Goal: Transaction & Acquisition: Purchase product/service

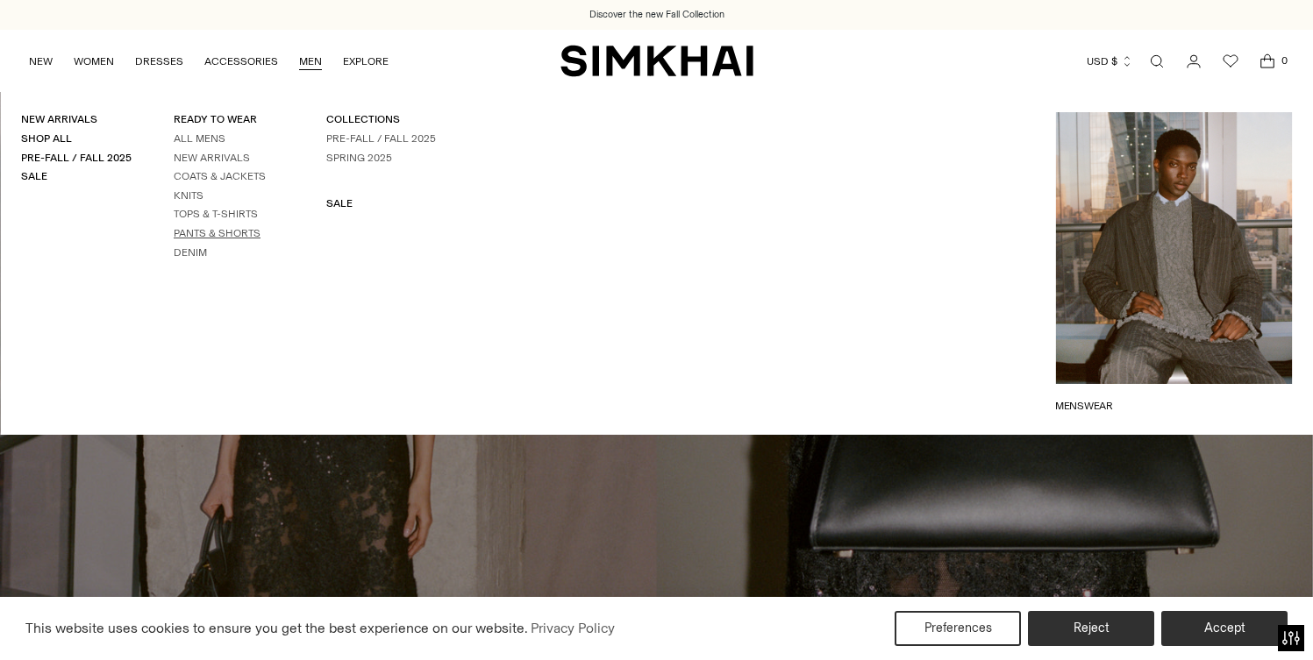
click at [202, 237] on link "Pants & Shorts" at bounding box center [217, 233] width 87 height 12
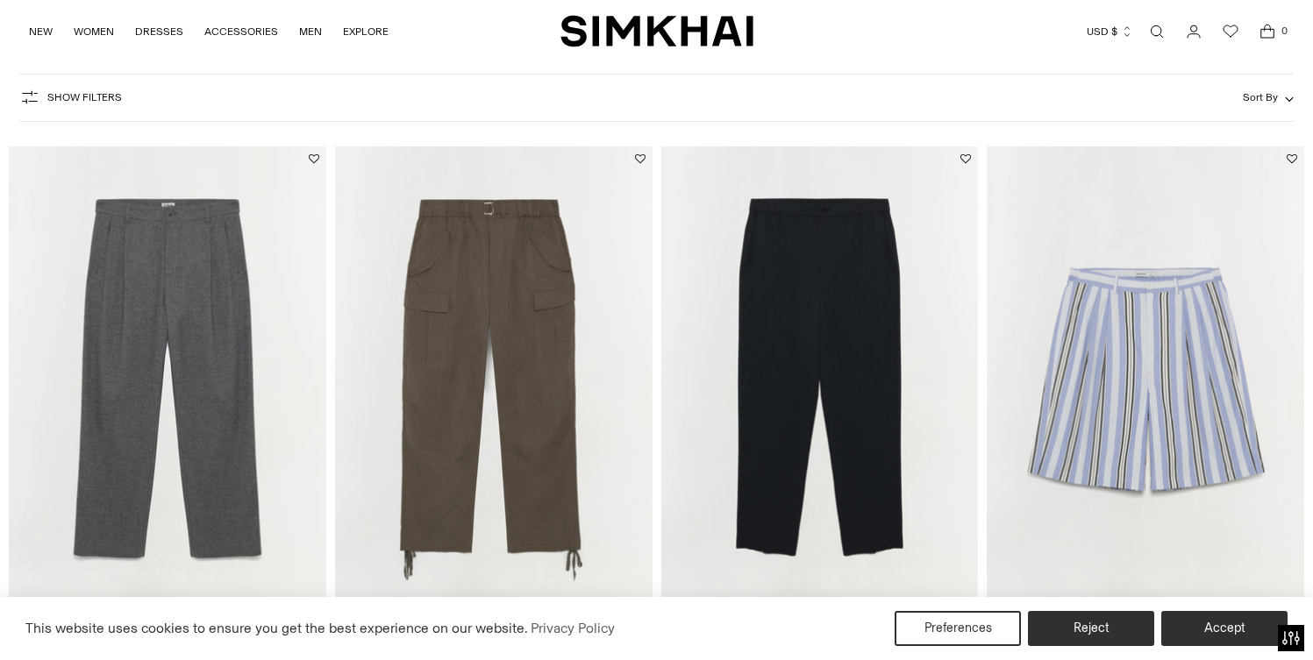
scroll to position [213, 0]
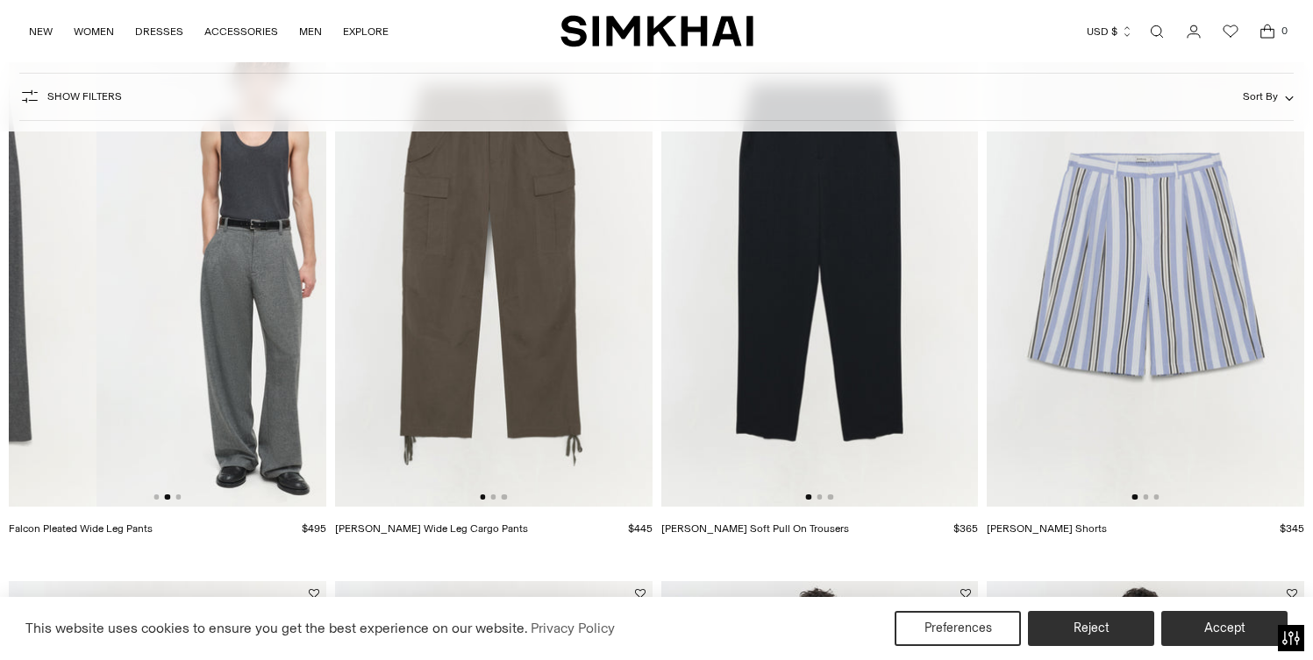
drag, startPoint x: 236, startPoint y: 314, endPoint x: 0, endPoint y: 339, distance: 237.2
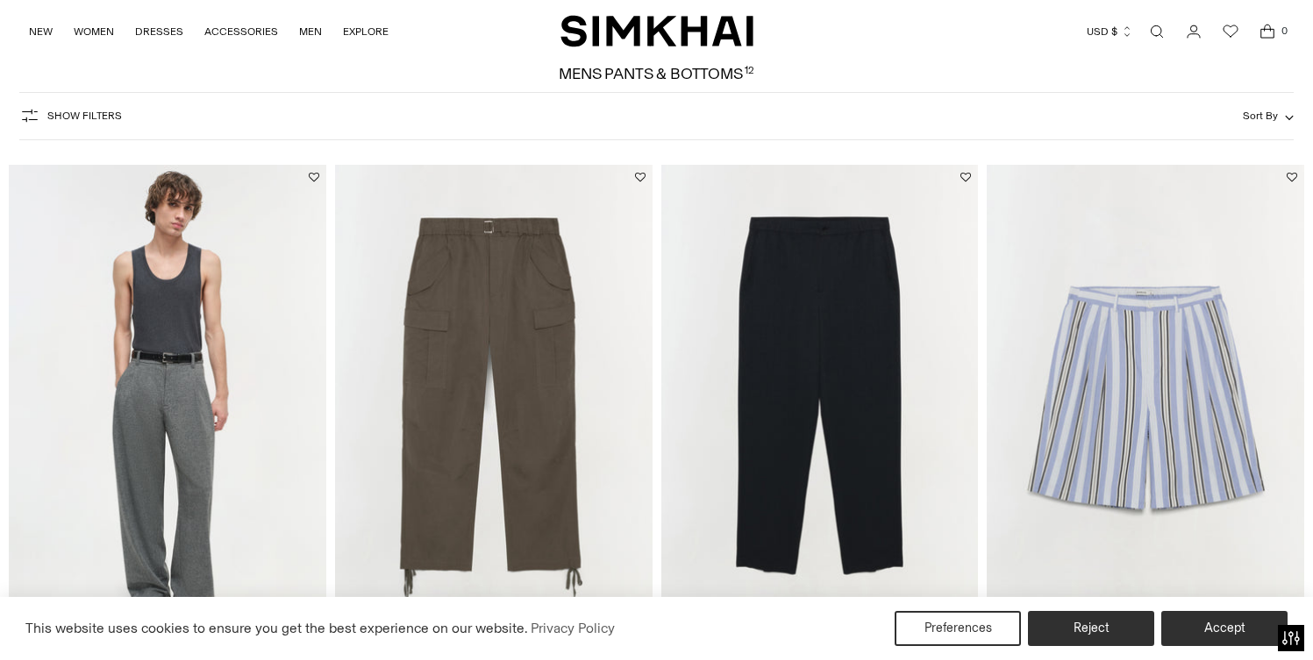
scroll to position [55, 0]
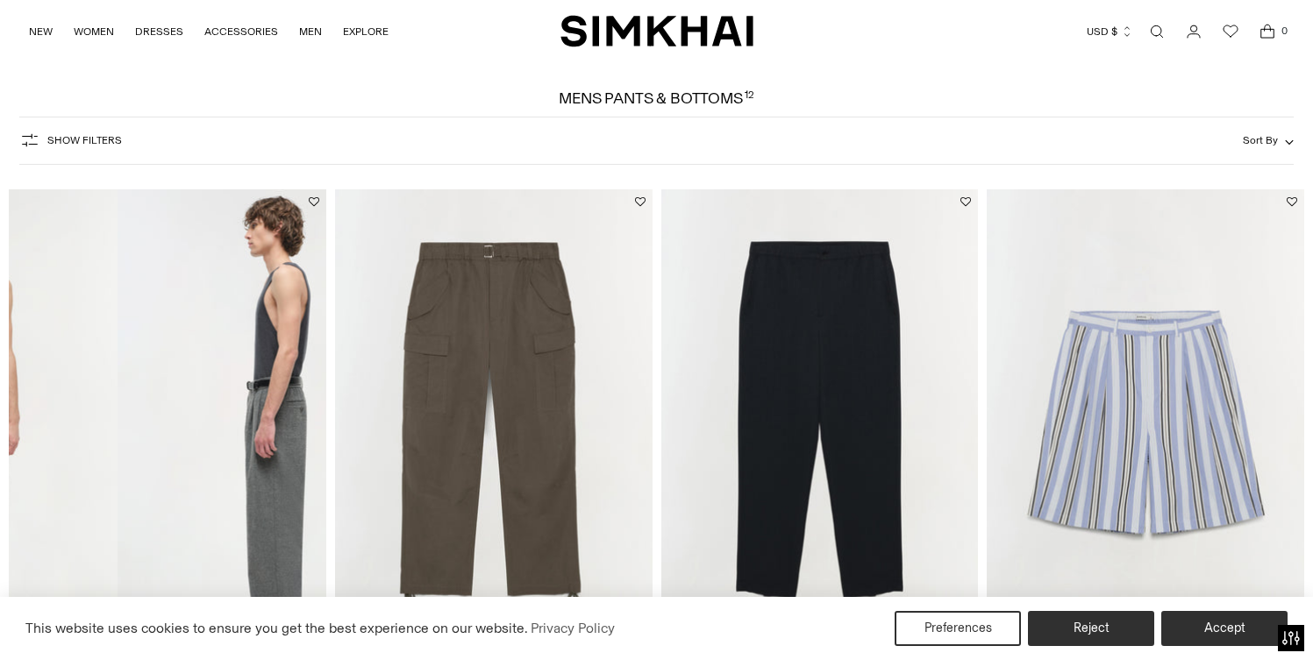
drag, startPoint x: 253, startPoint y: 370, endPoint x: 0, endPoint y: 367, distance: 253.5
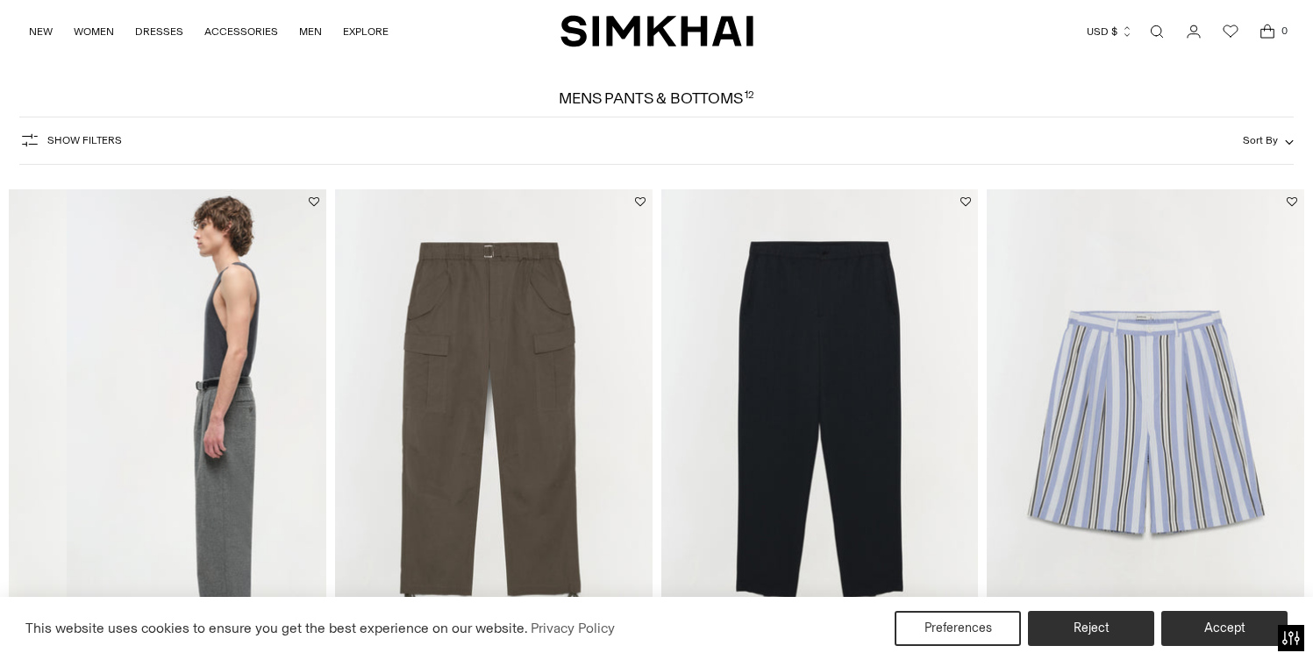
scroll to position [0, 634]
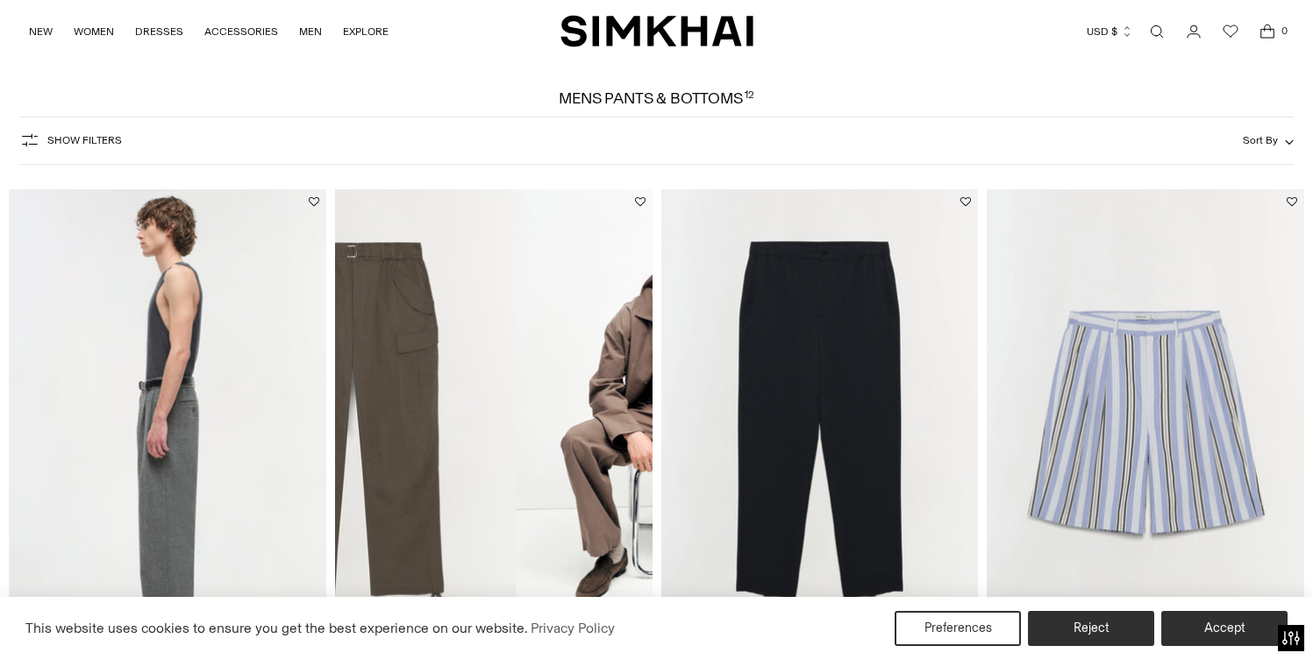
drag, startPoint x: 531, startPoint y: 337, endPoint x: 276, endPoint y: 382, distance: 258.4
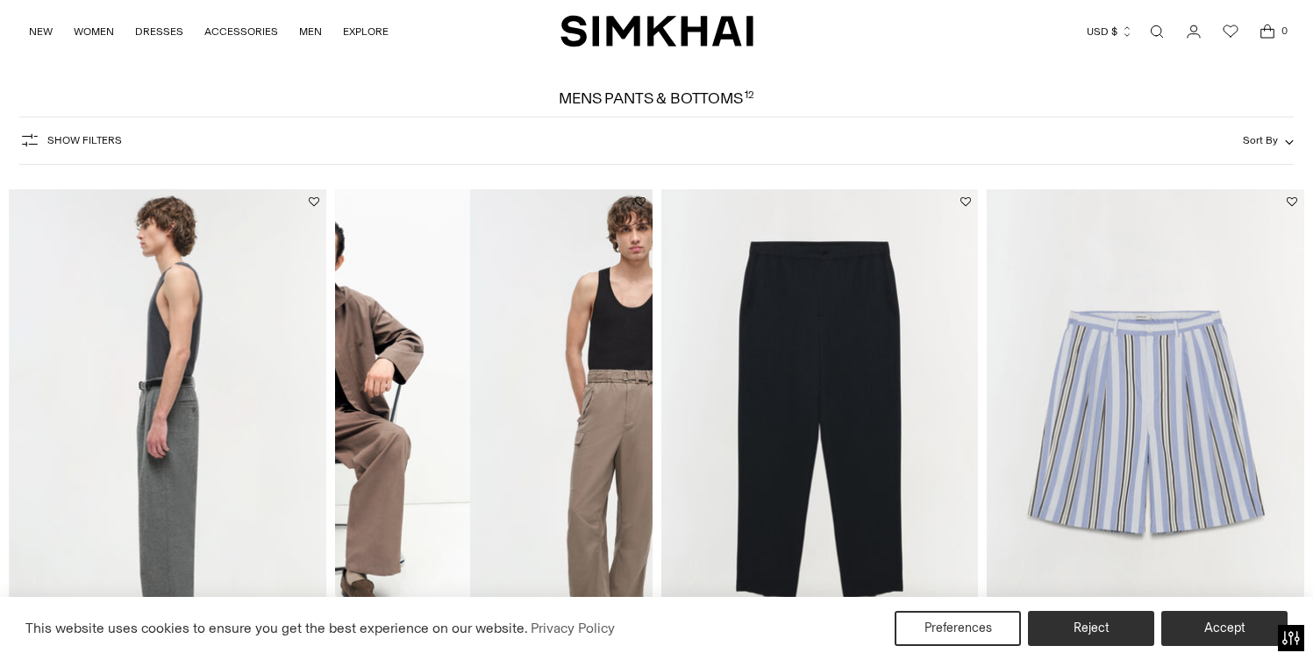
drag, startPoint x: 576, startPoint y: 388, endPoint x: 266, endPoint y: 424, distance: 312.4
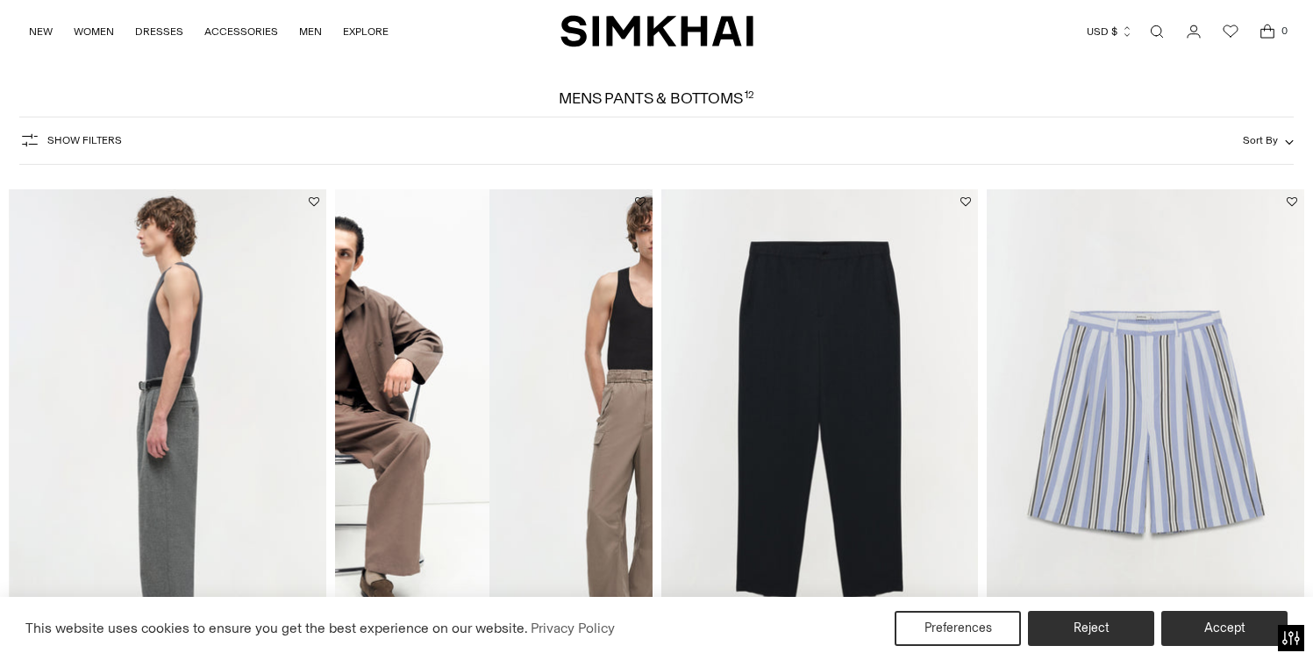
drag, startPoint x: 434, startPoint y: 407, endPoint x: 768, endPoint y: 410, distance: 334.1
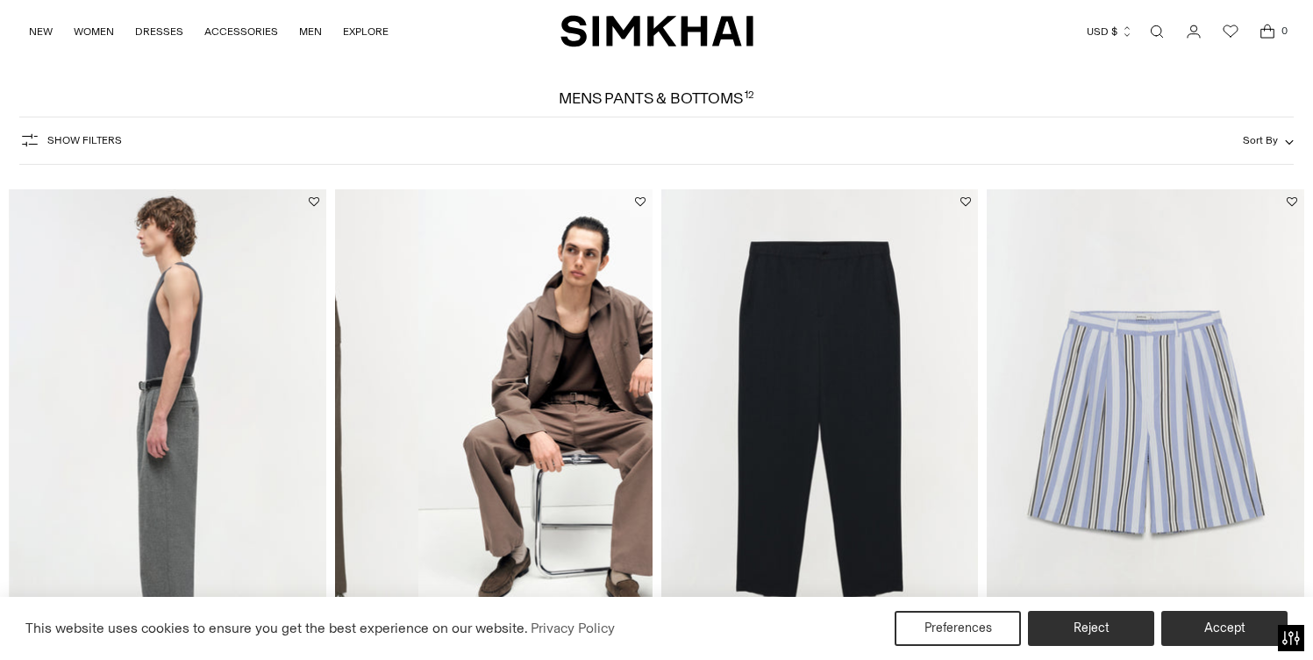
drag, startPoint x: 535, startPoint y: 449, endPoint x: 766, endPoint y: 446, distance: 231.5
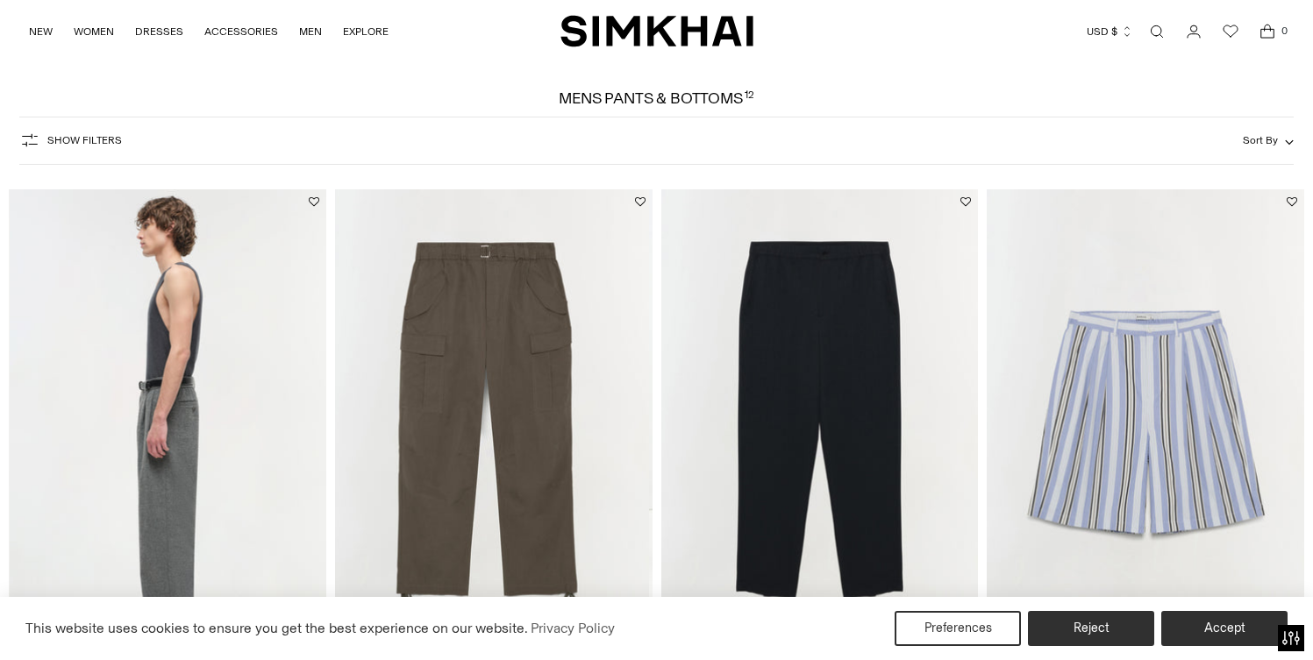
scroll to position [0, 0]
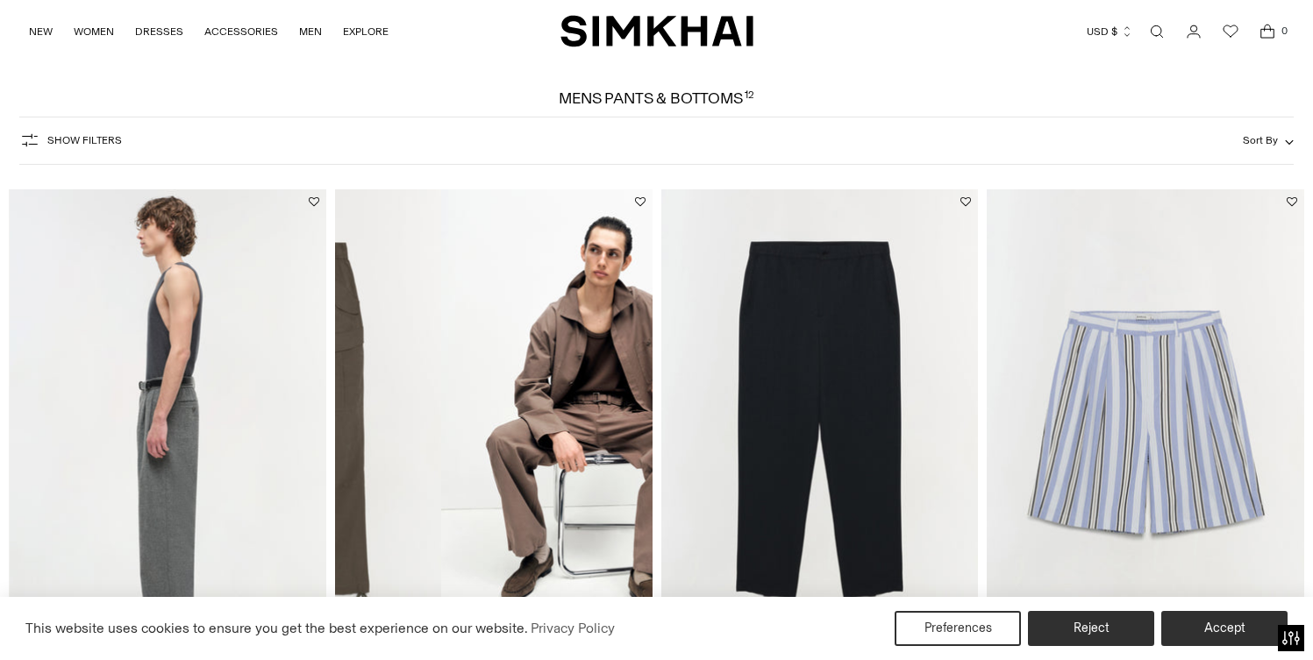
drag, startPoint x: 608, startPoint y: 436, endPoint x: 405, endPoint y: 440, distance: 202.6
click at [398, 441] on img at bounding box center [282, 427] width 317 height 476
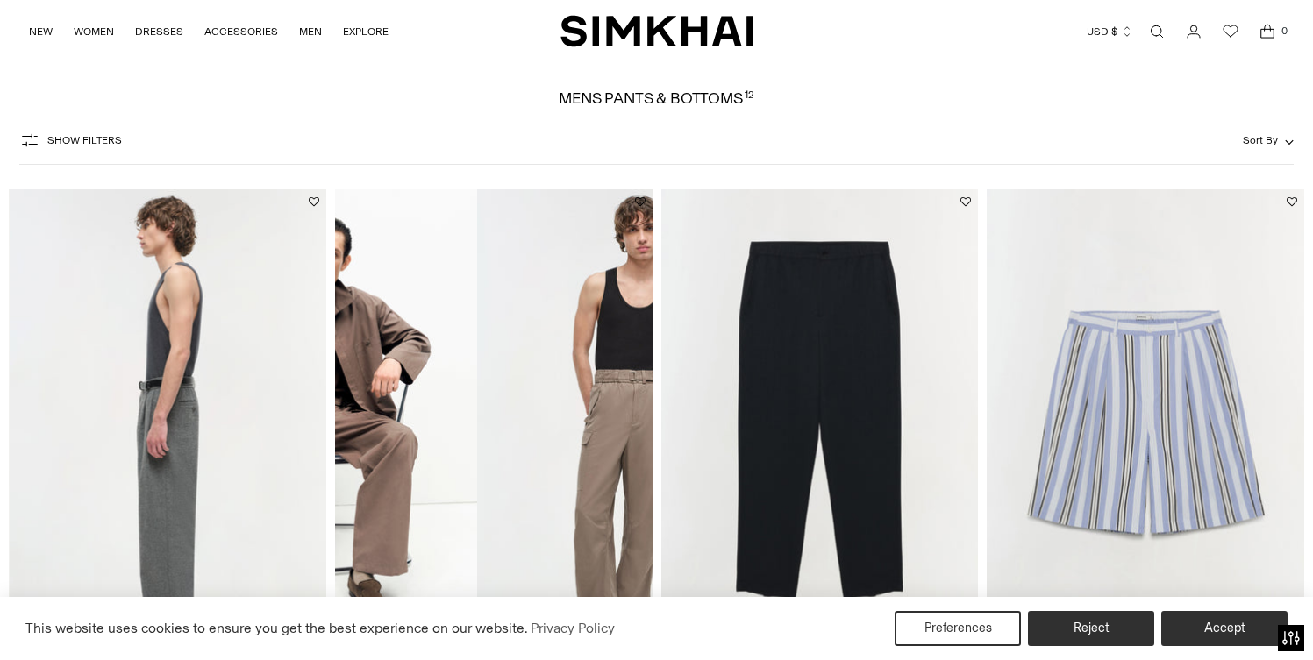
drag, startPoint x: 619, startPoint y: 460, endPoint x: 217, endPoint y: 462, distance: 401.7
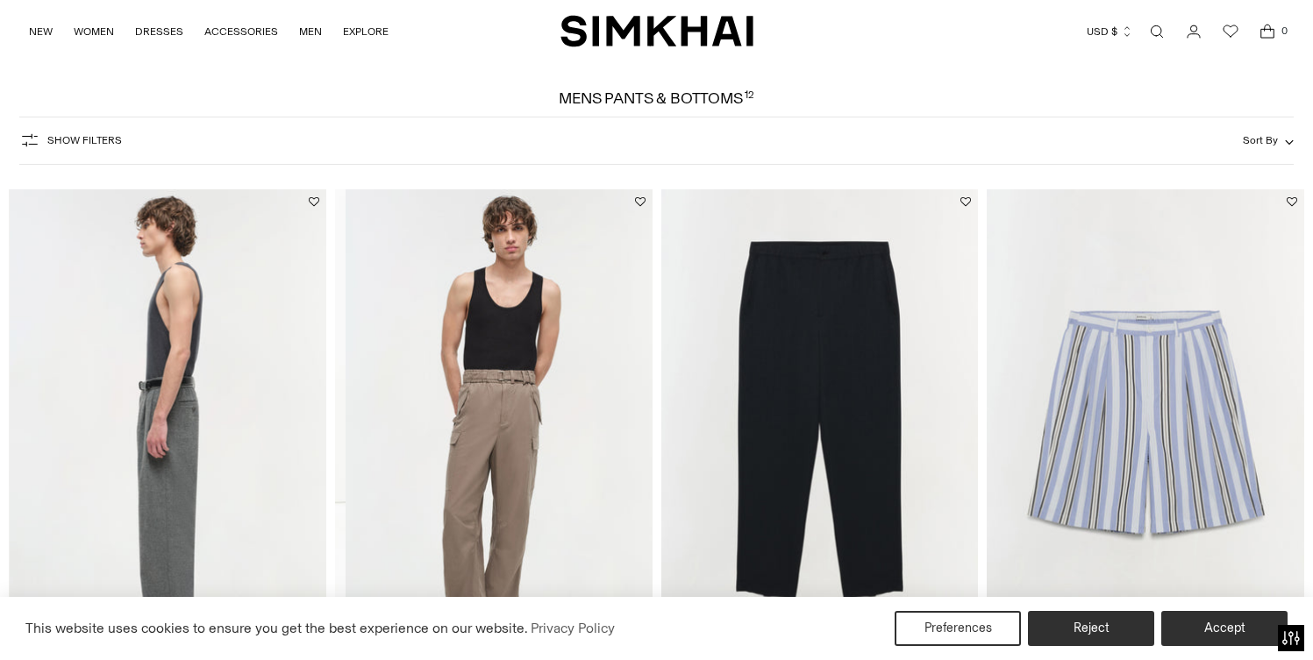
scroll to position [0, 634]
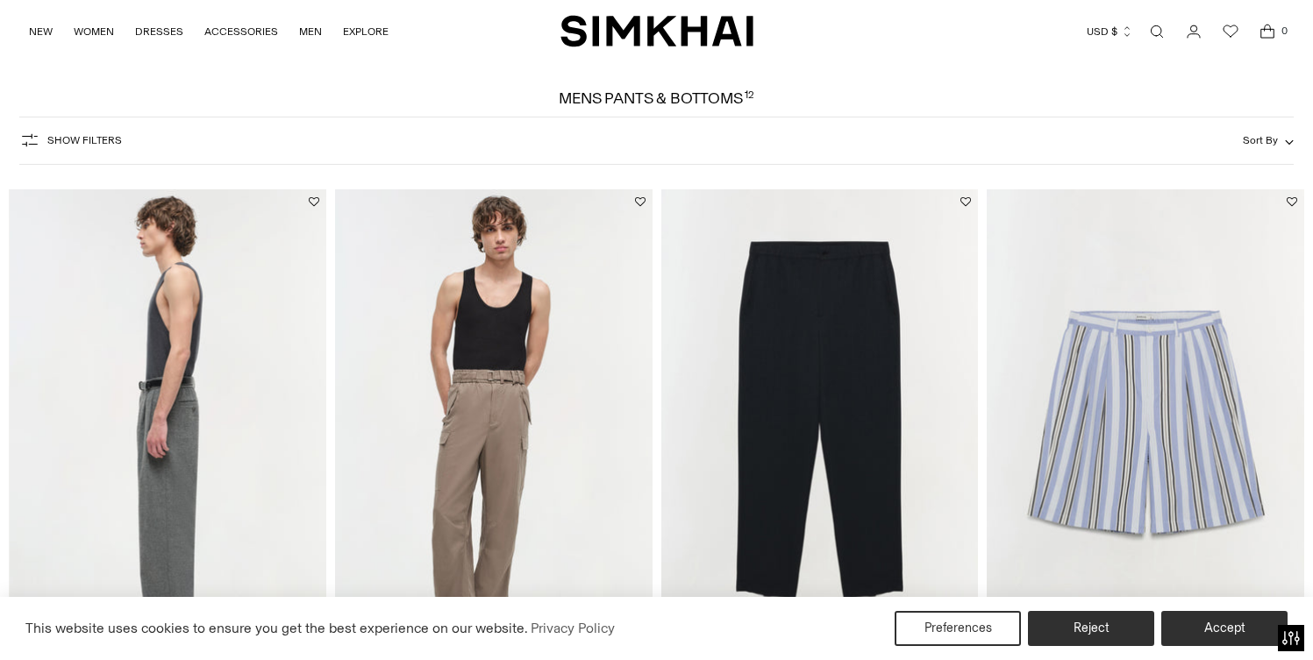
drag, startPoint x: 294, startPoint y: 449, endPoint x: 210, endPoint y: 444, distance: 84.4
drag, startPoint x: 503, startPoint y: 422, endPoint x: 338, endPoint y: 437, distance: 166.4
click at [338, 437] on img at bounding box center [493, 427] width 317 height 476
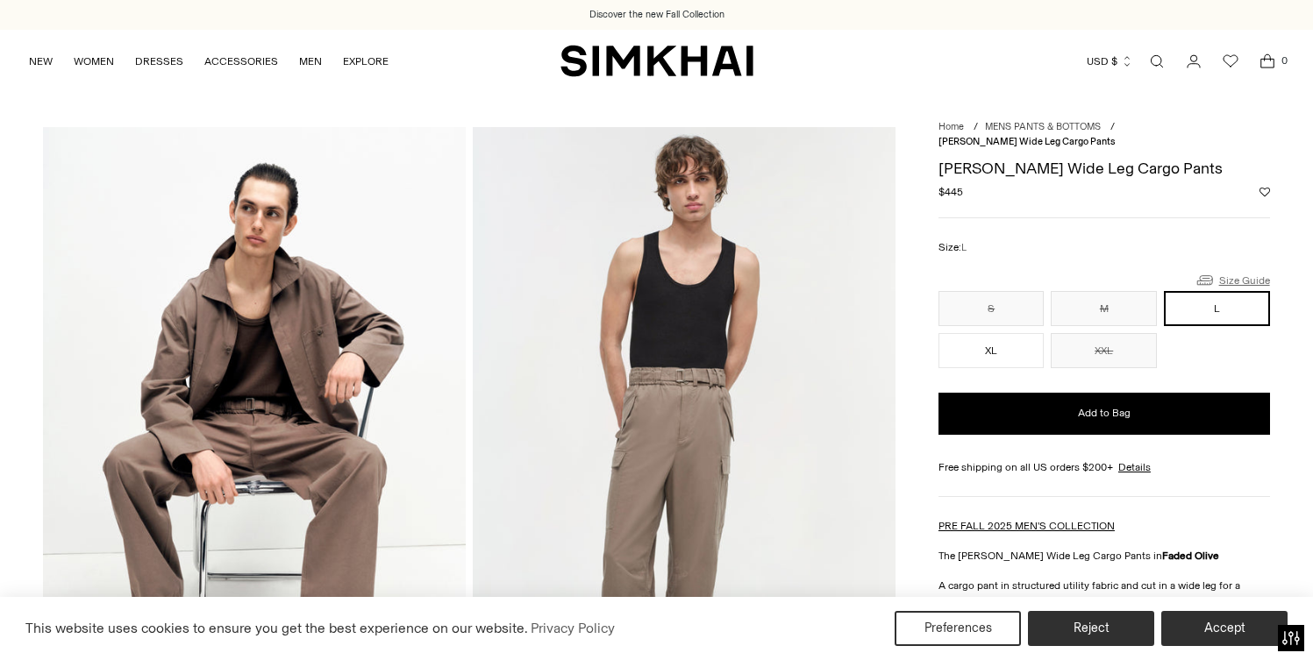
click at [1251, 280] on link "Size Guide" at bounding box center [1231, 280] width 75 height 22
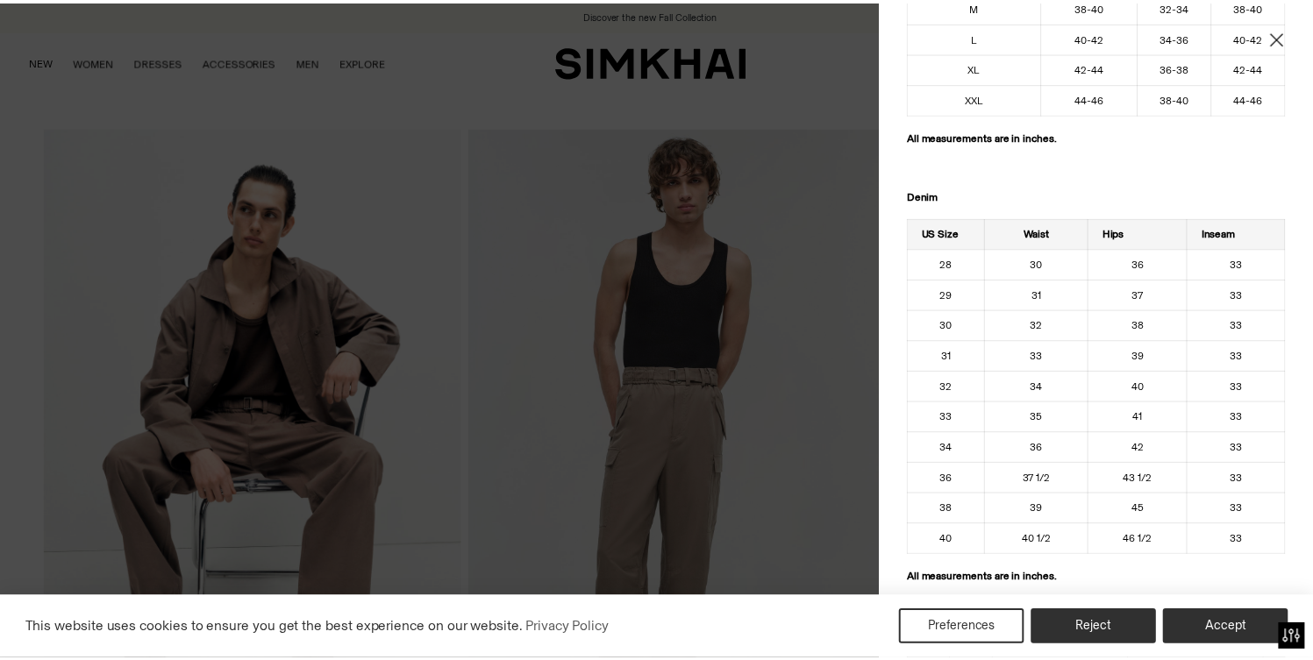
scroll to position [885, 0]
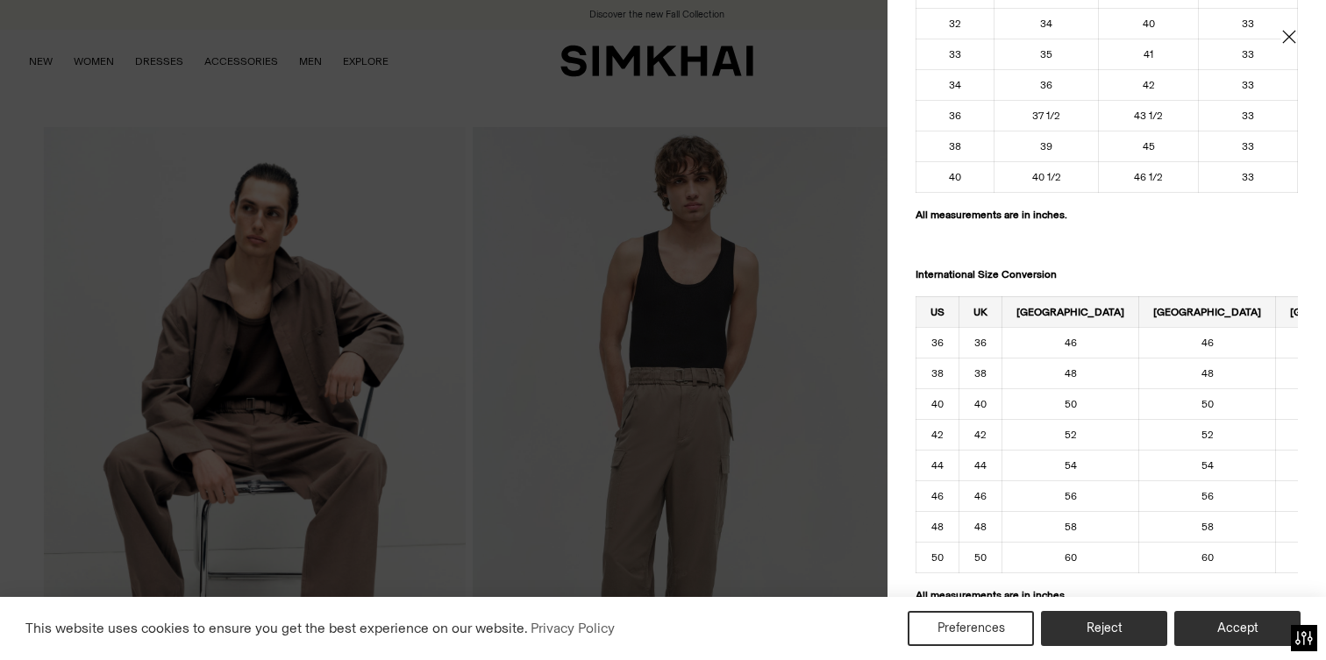
click at [1282, 36] on icon "Close" at bounding box center [1288, 36] width 13 height 13
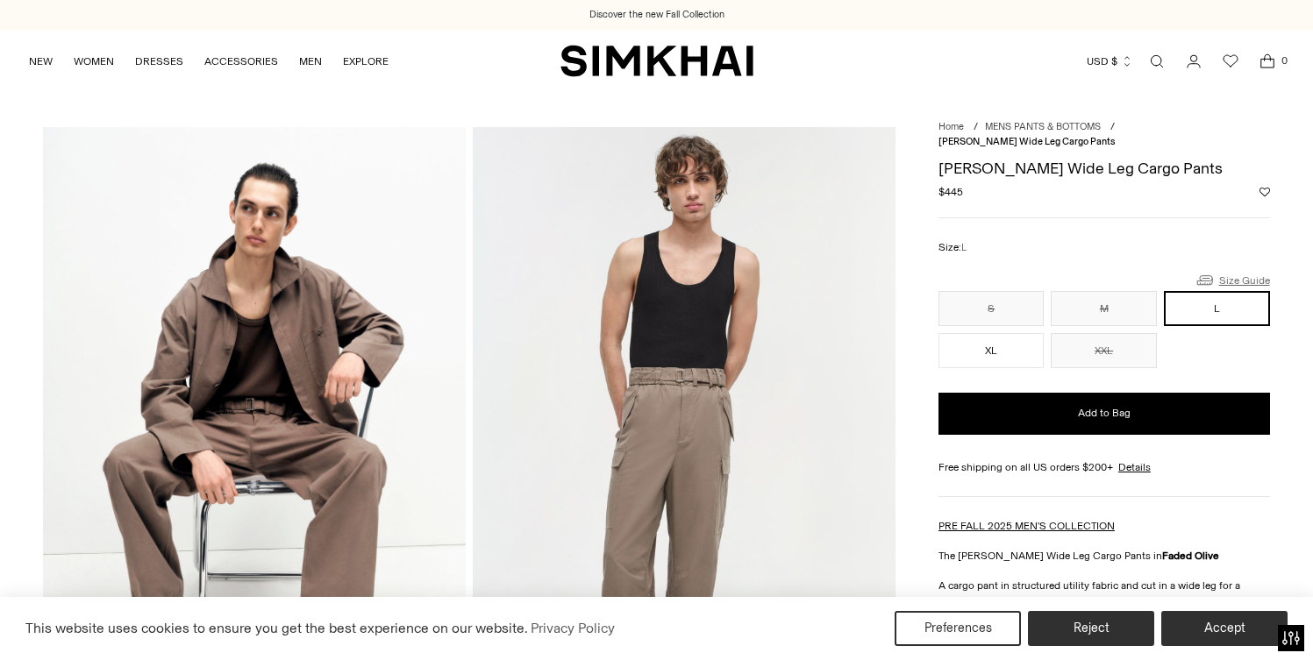
scroll to position [0, 0]
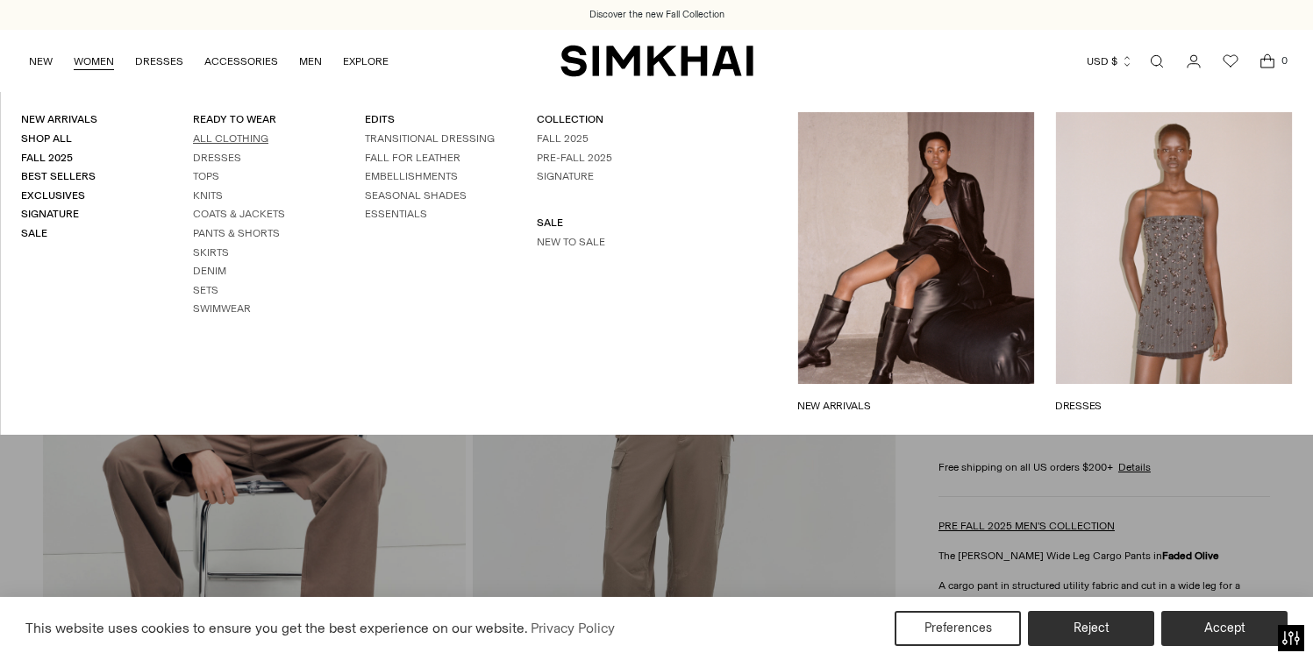
click at [240, 135] on link "All Clothing" at bounding box center [230, 138] width 75 height 12
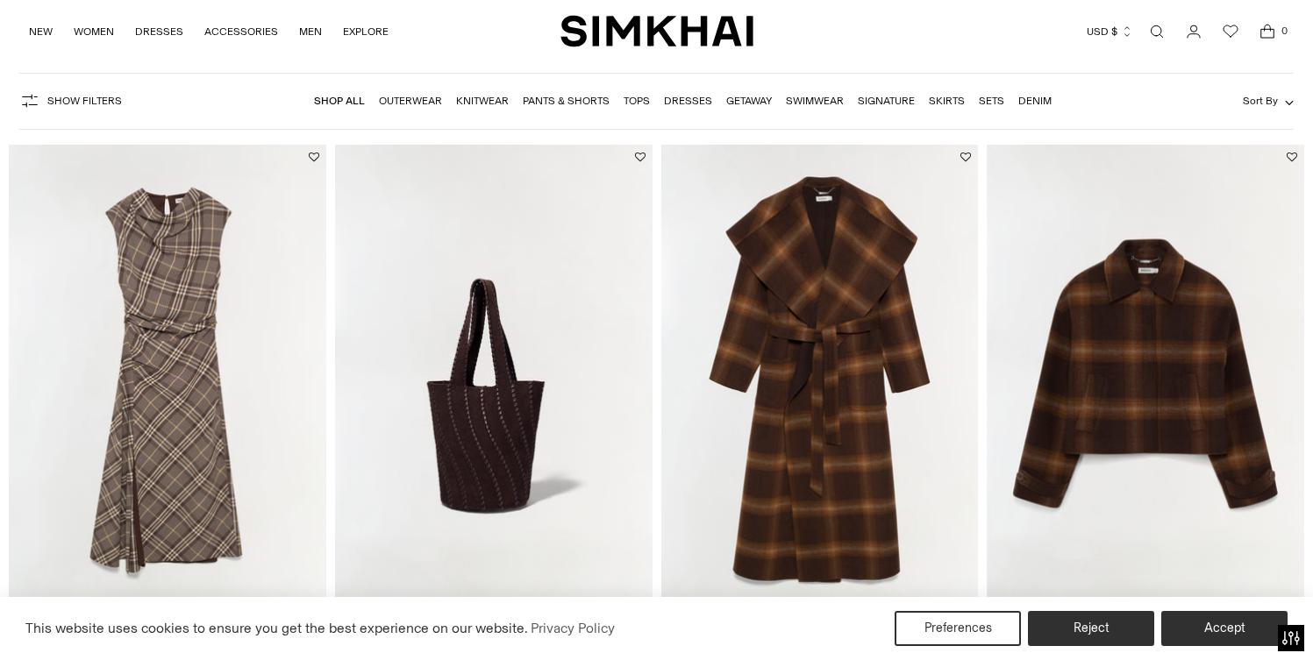
scroll to position [98, 0]
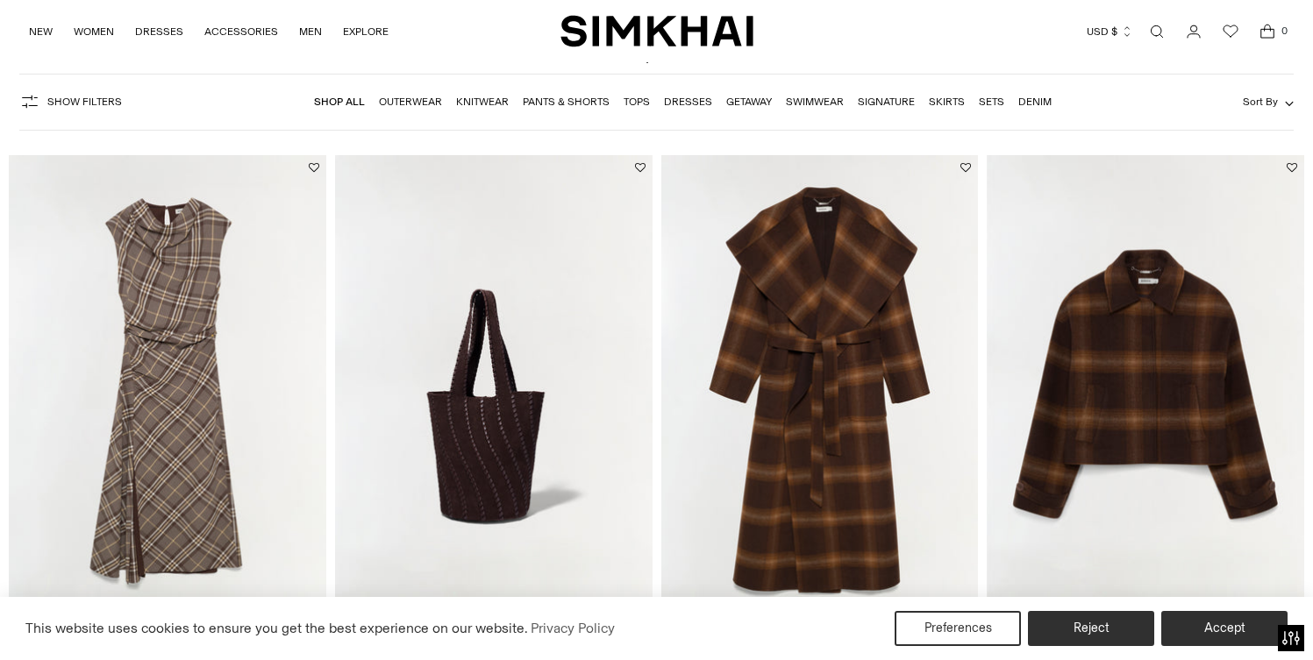
click at [889, 424] on img at bounding box center [819, 393] width 317 height 476
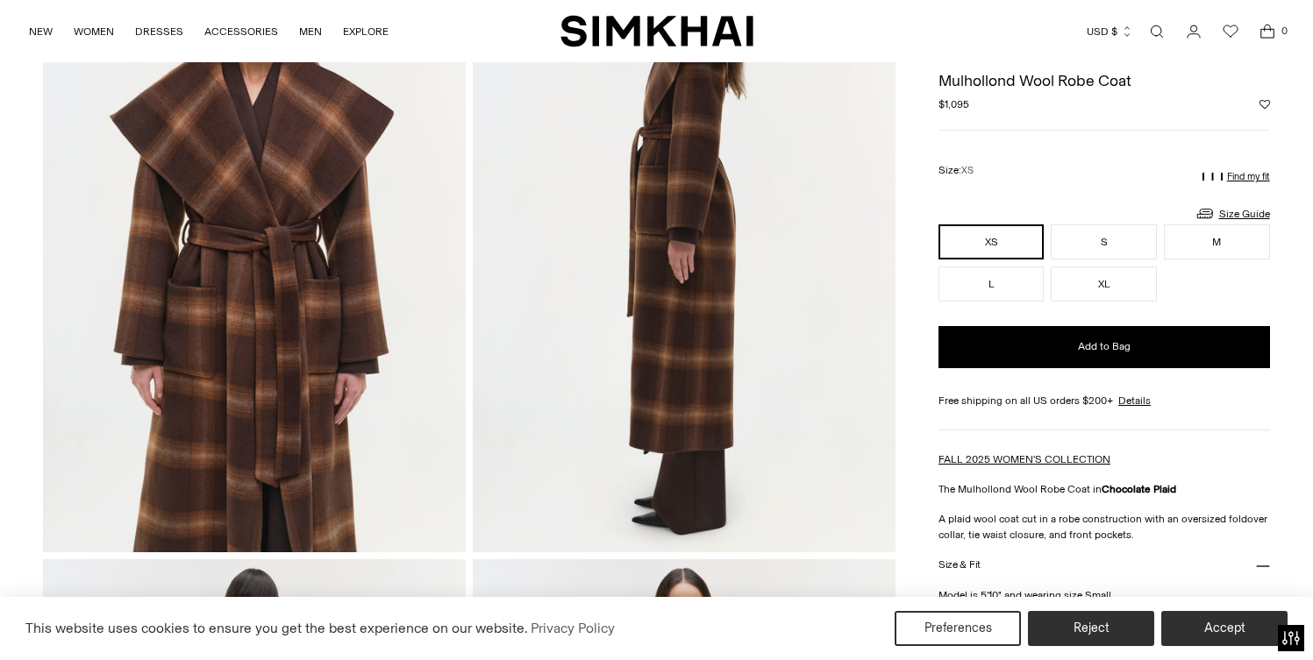
scroll to position [838, 0]
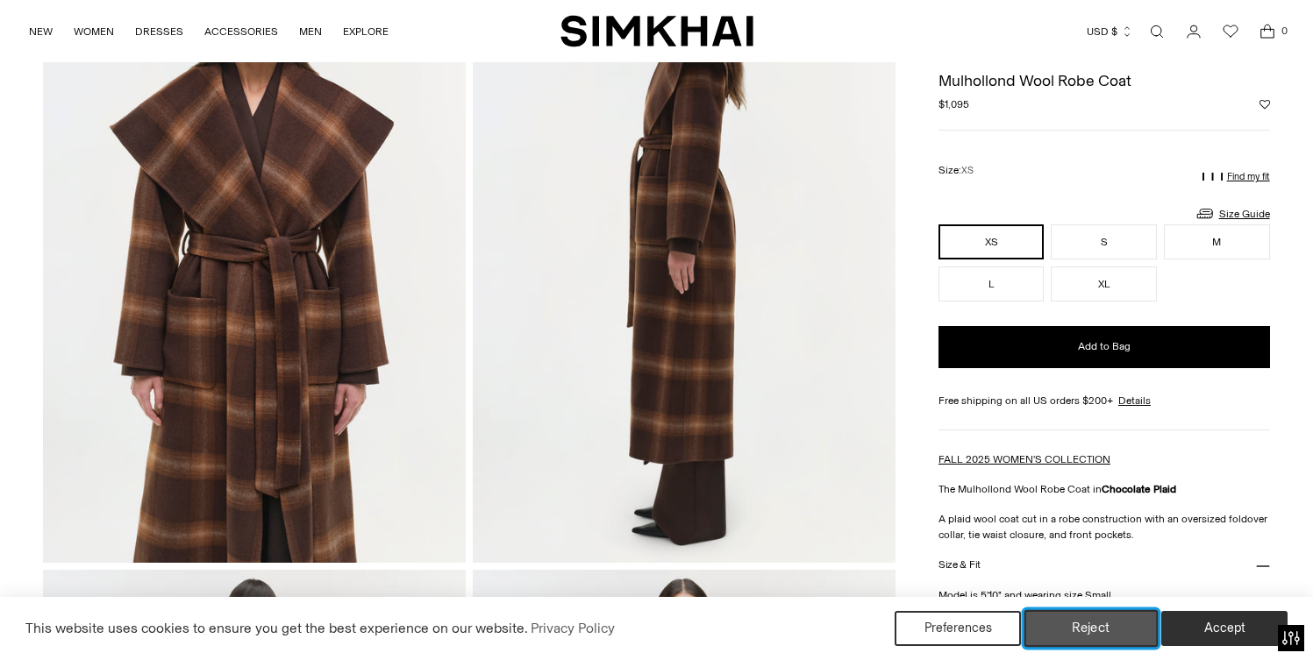
click at [1073, 622] on button "Reject" at bounding box center [1091, 628] width 134 height 37
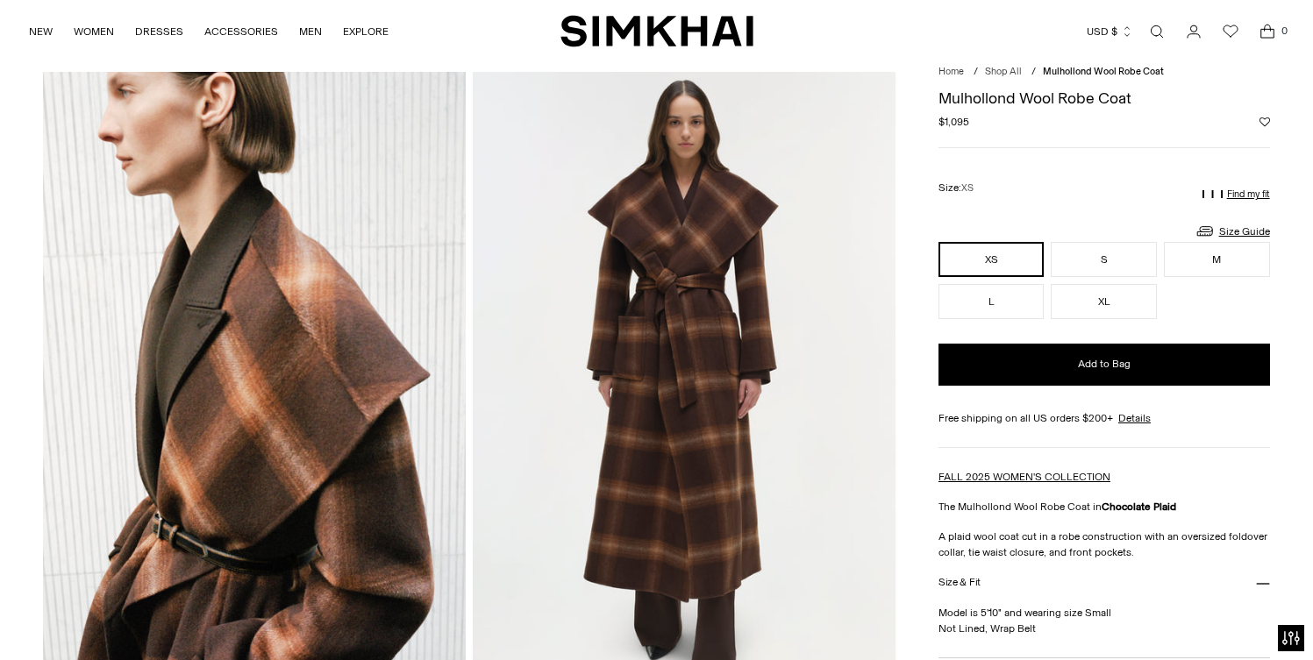
scroll to position [0, 0]
